Goal: Task Accomplishment & Management: Complete application form

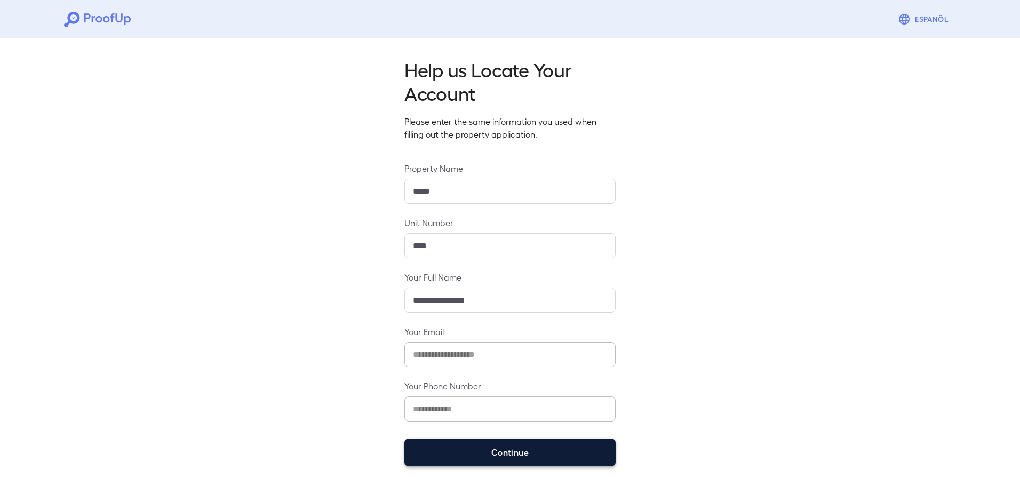
click at [489, 450] on button "Continue" at bounding box center [509, 452] width 211 height 28
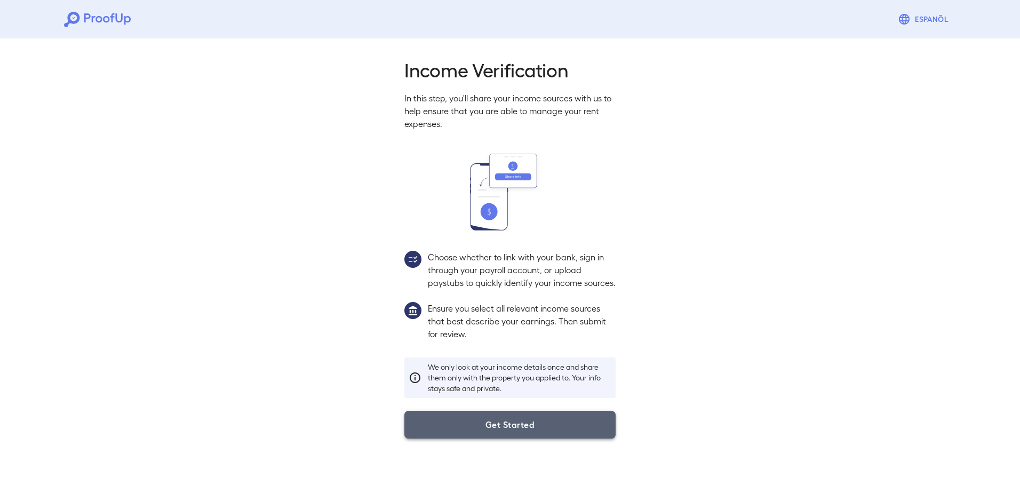
click at [508, 436] on button "Get Started" at bounding box center [509, 425] width 211 height 28
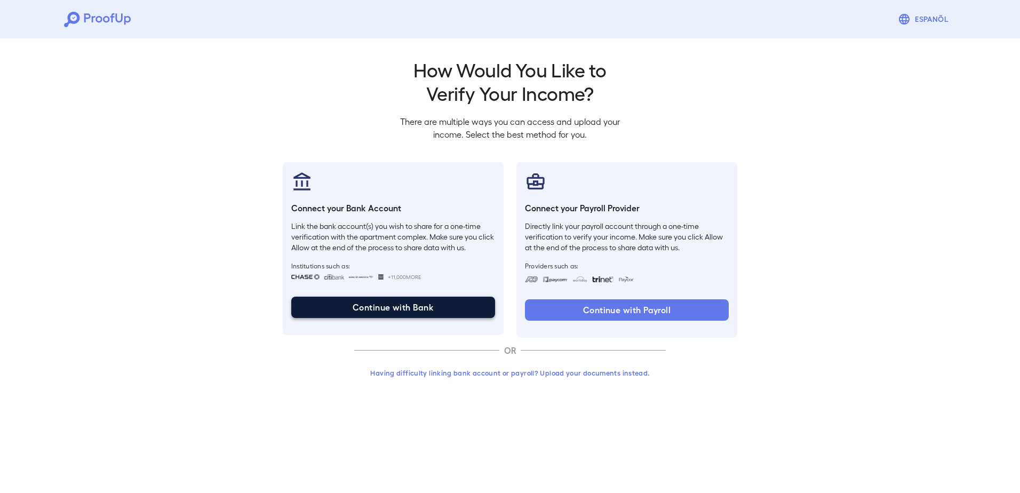
click at [365, 304] on button "Continue with Bank" at bounding box center [393, 307] width 204 height 21
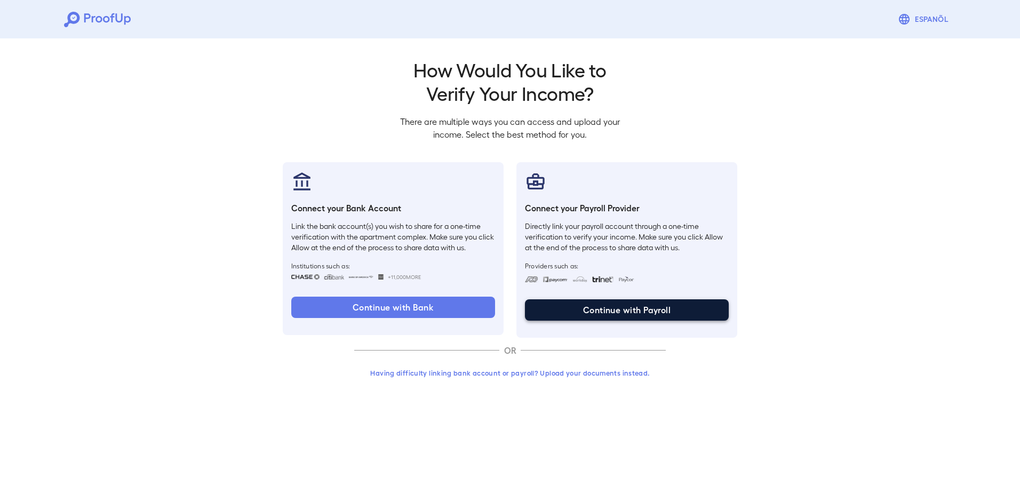
click at [620, 311] on button "Continue with Payroll" at bounding box center [627, 309] width 204 height 21
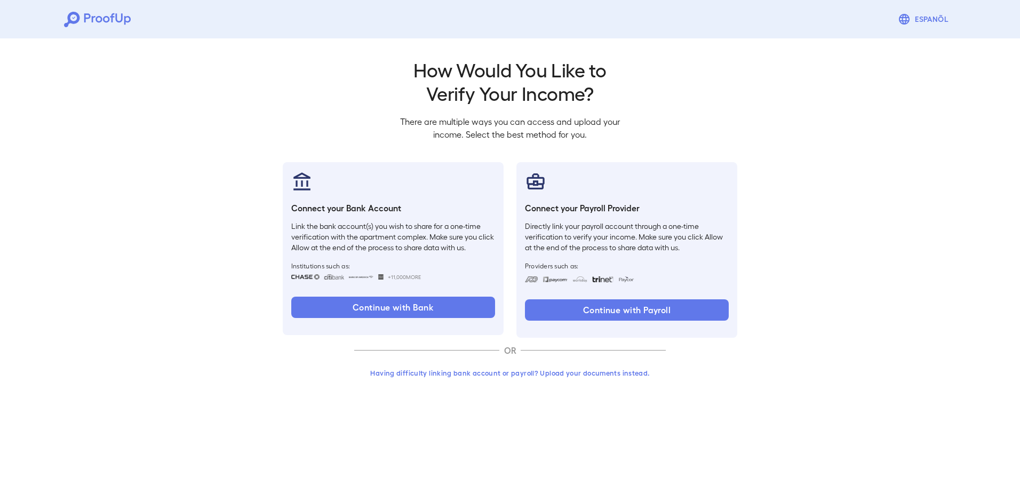
click at [491, 373] on button "Having difficulty linking bank account or payroll? Upload your documents instea…" at bounding box center [510, 372] width 312 height 19
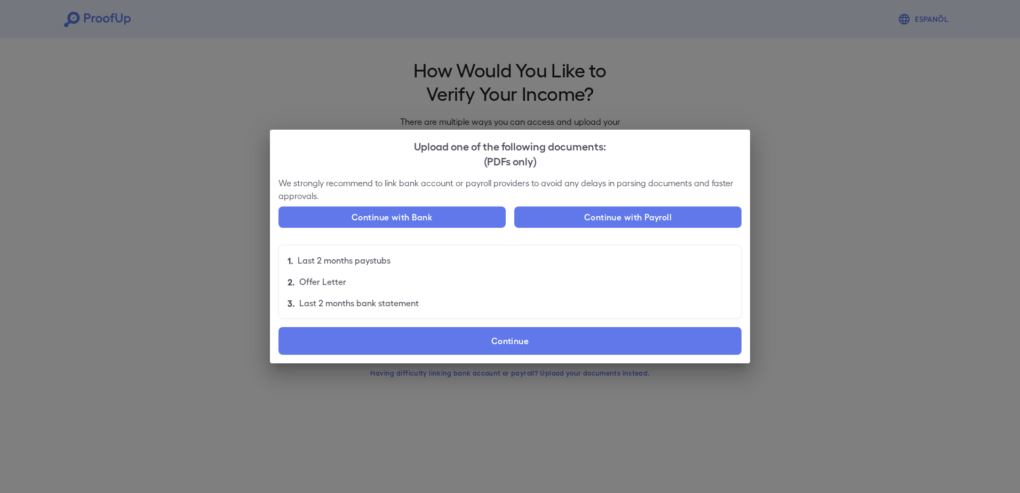
click at [353, 38] on div "Upload one of the following documents: (PDFs only) We strongly recommend to lin…" at bounding box center [510, 246] width 1020 height 493
